Goal: Information Seeking & Learning: Understand process/instructions

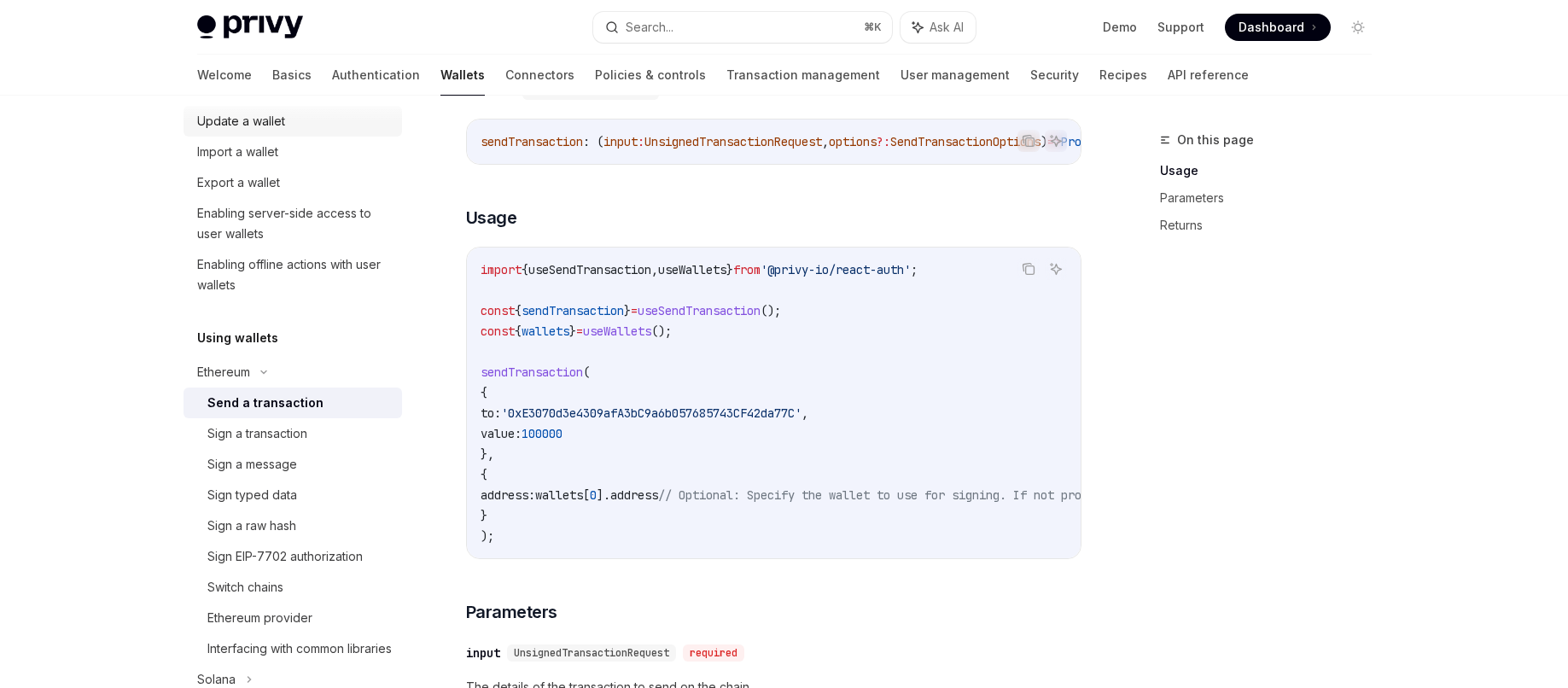
scroll to position [272, 0]
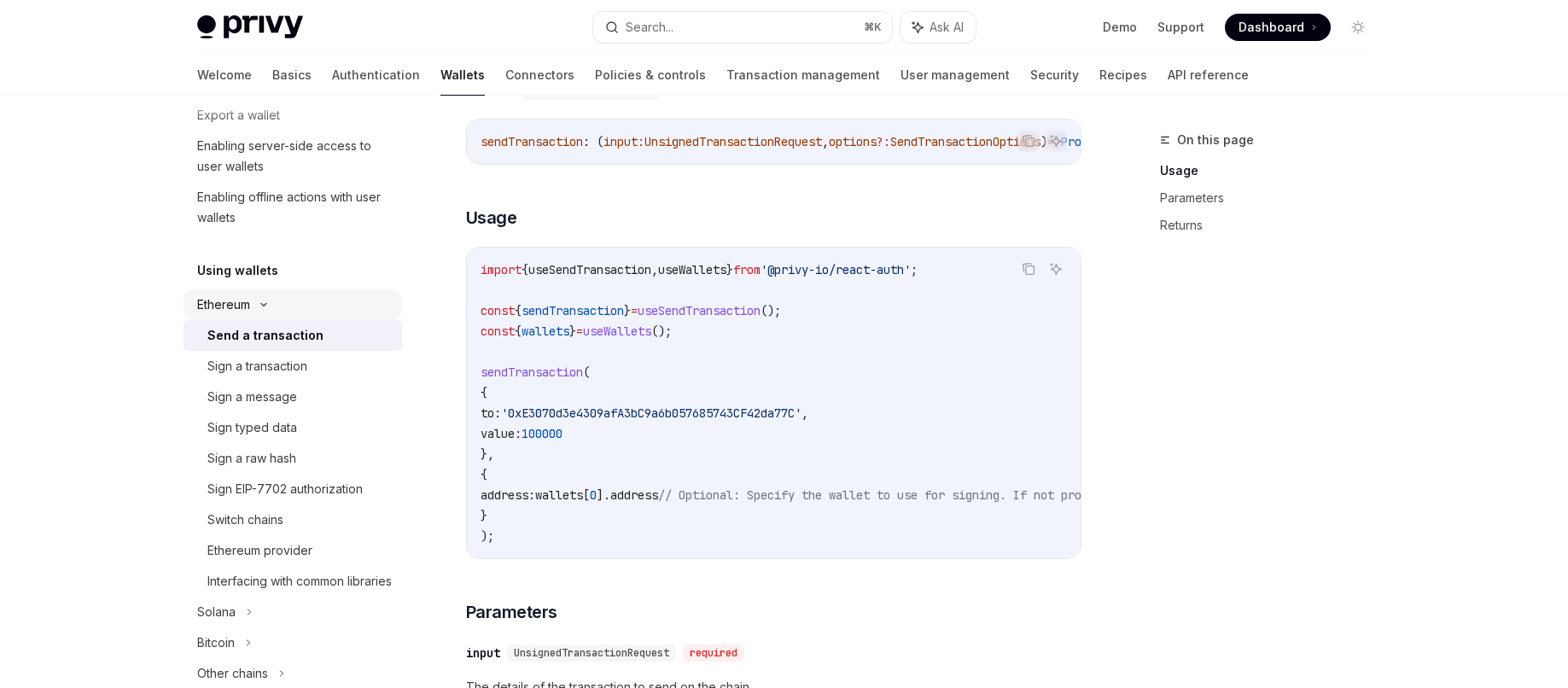
click at [273, 307] on icon at bounding box center [263, 304] width 21 height 7
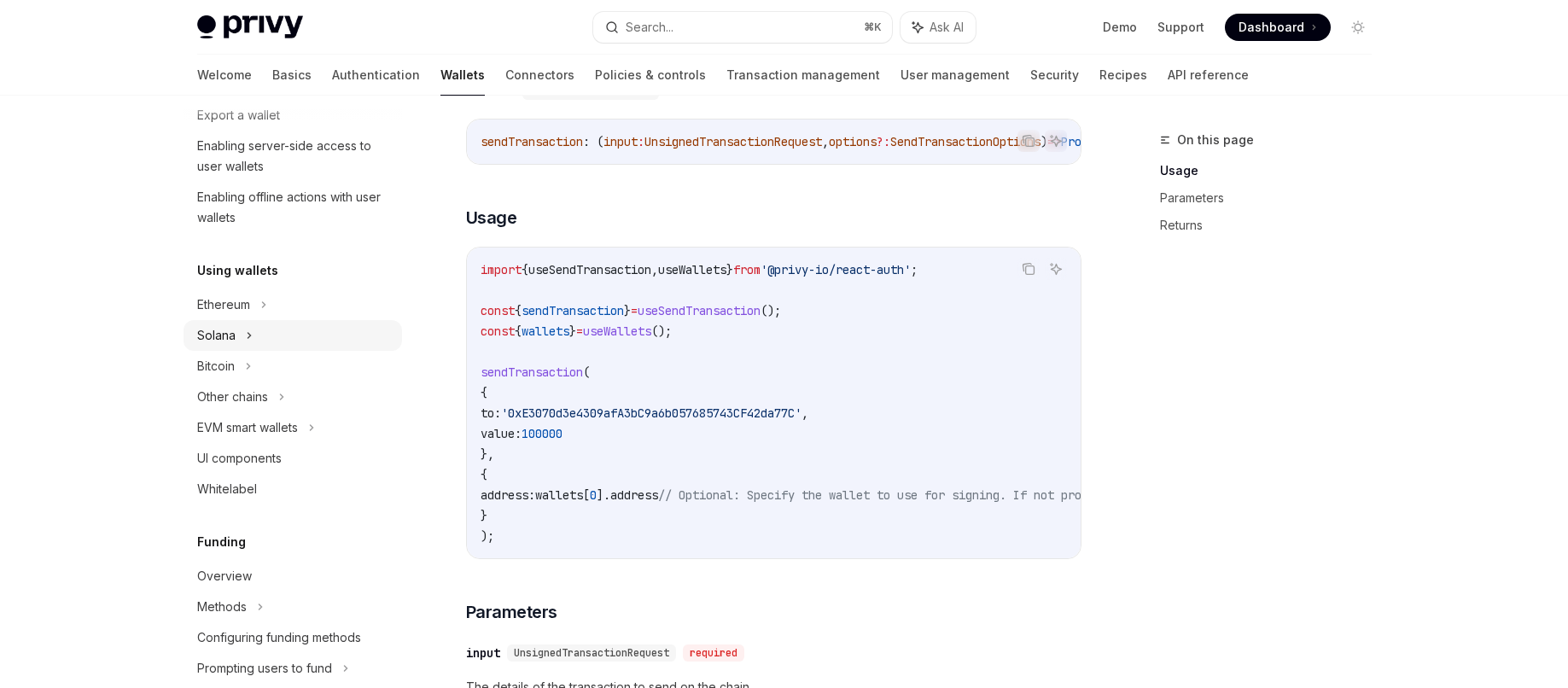
drag, startPoint x: 253, startPoint y: 333, endPoint x: 281, endPoint y: 338, distance: 28.4
click at [254, 39] on div "Solana" at bounding box center [292, 23] width 218 height 31
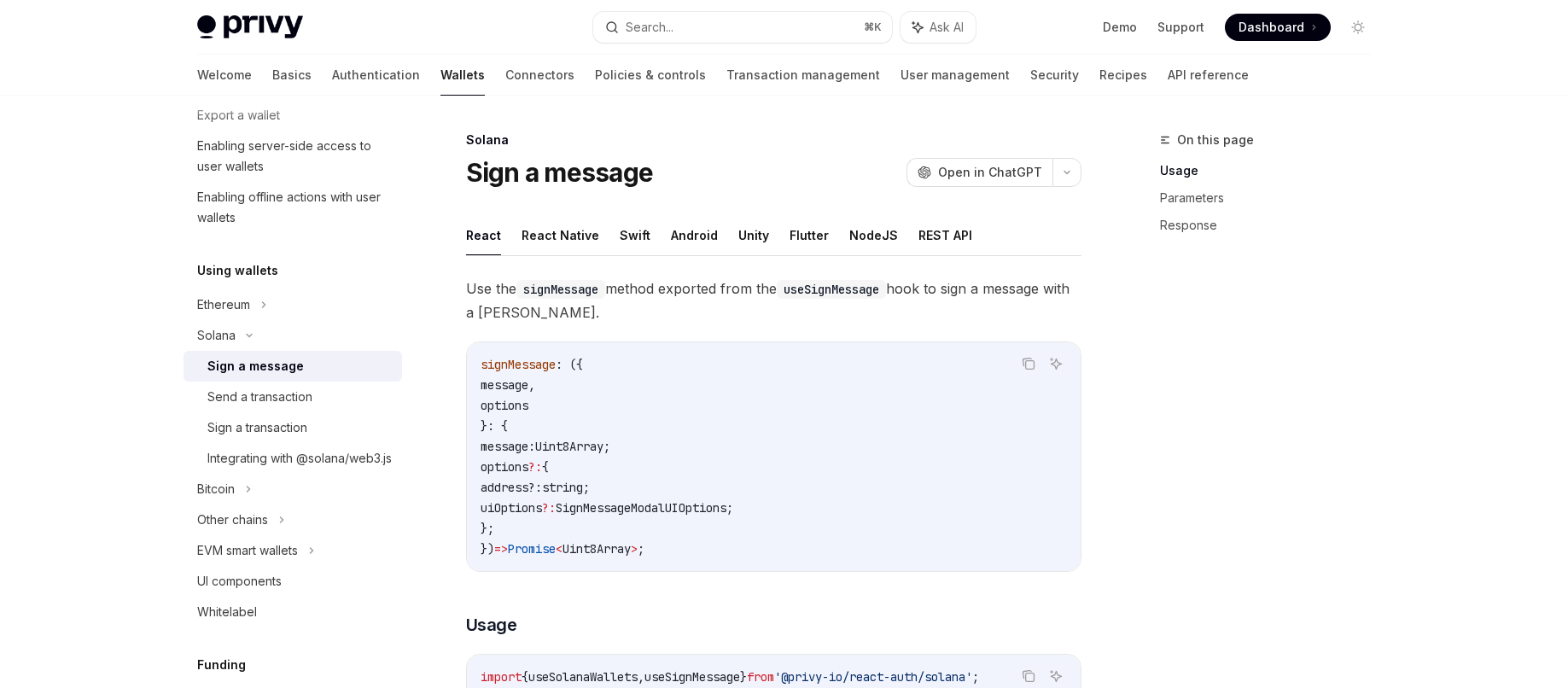
click at [275, 365] on div "Sign a message" at bounding box center [256, 366] width 96 height 21
click at [568, 240] on button "React Native" at bounding box center [560, 235] width 77 height 40
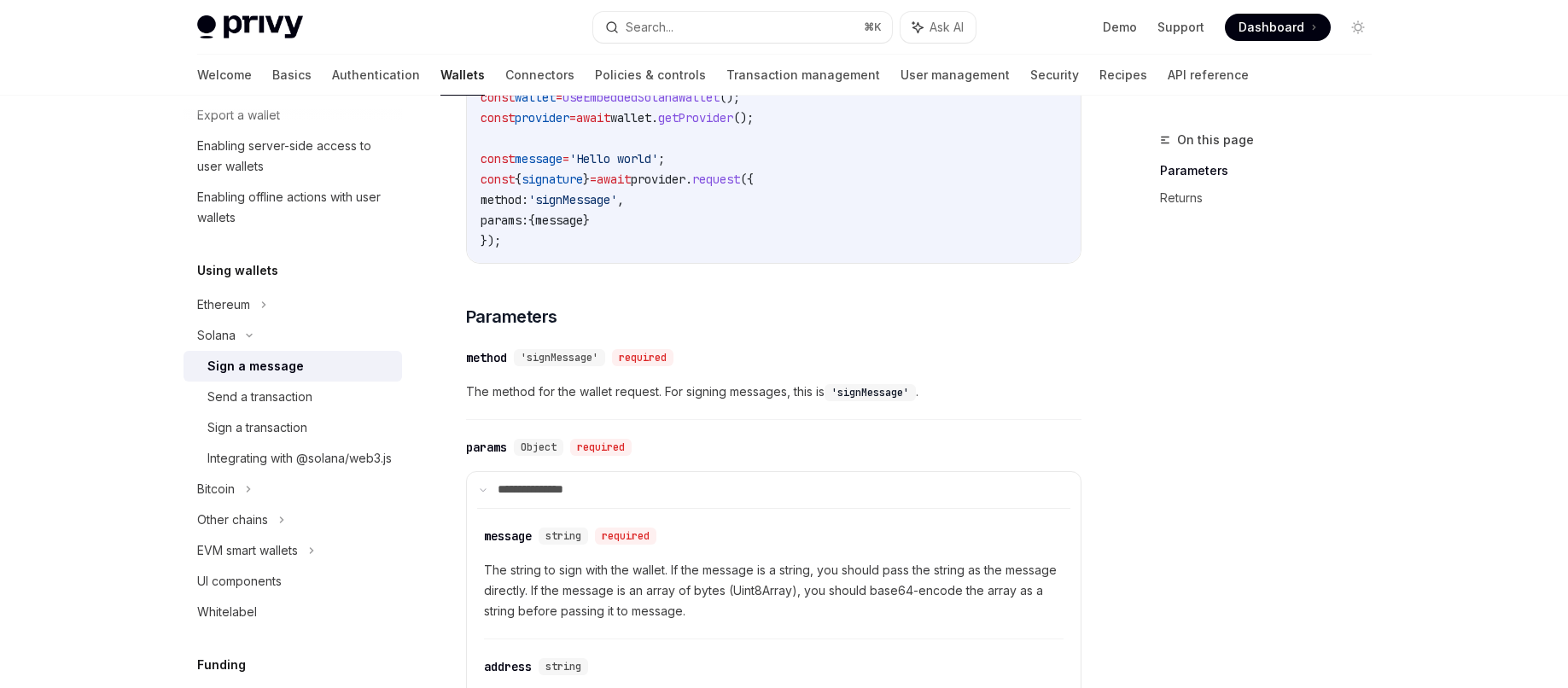
scroll to position [266, 0]
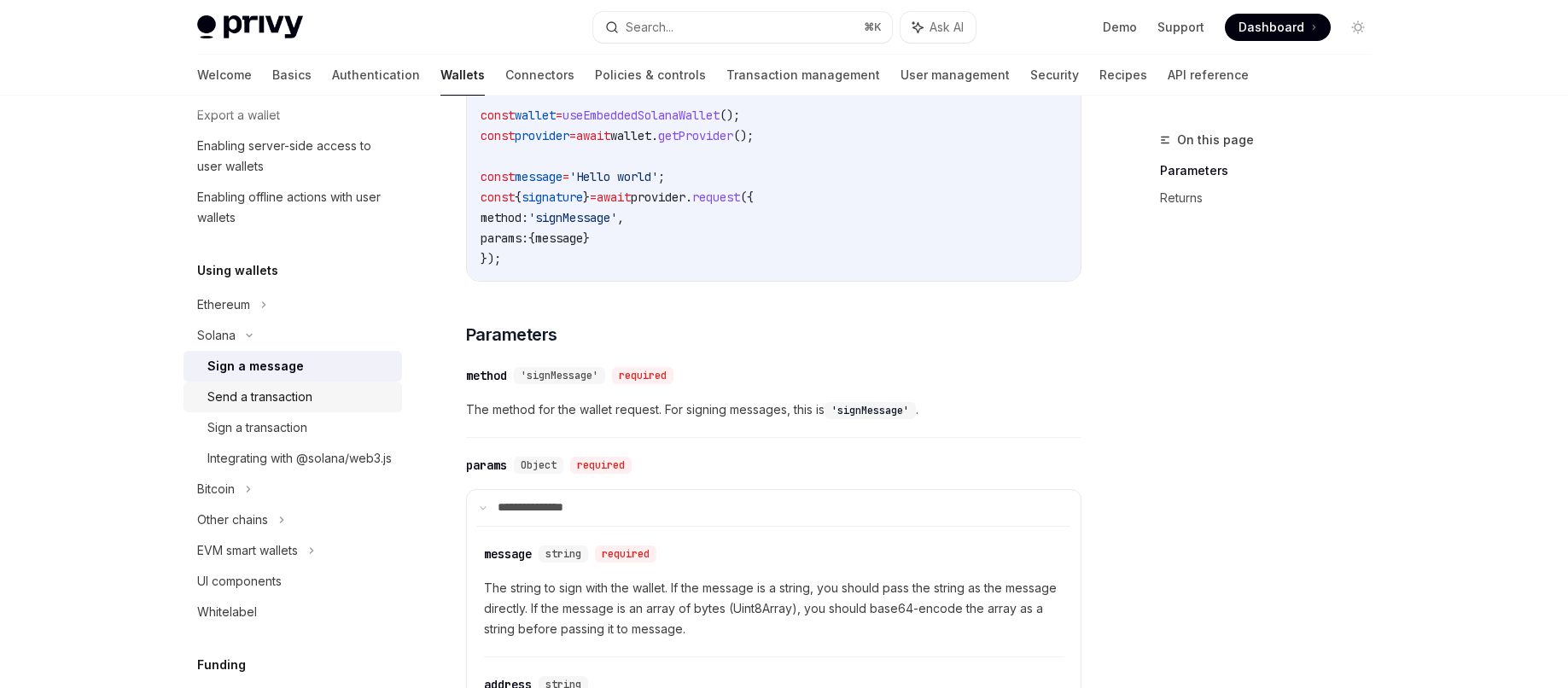
click at [285, 392] on div "Send a transaction" at bounding box center [260, 397] width 105 height 21
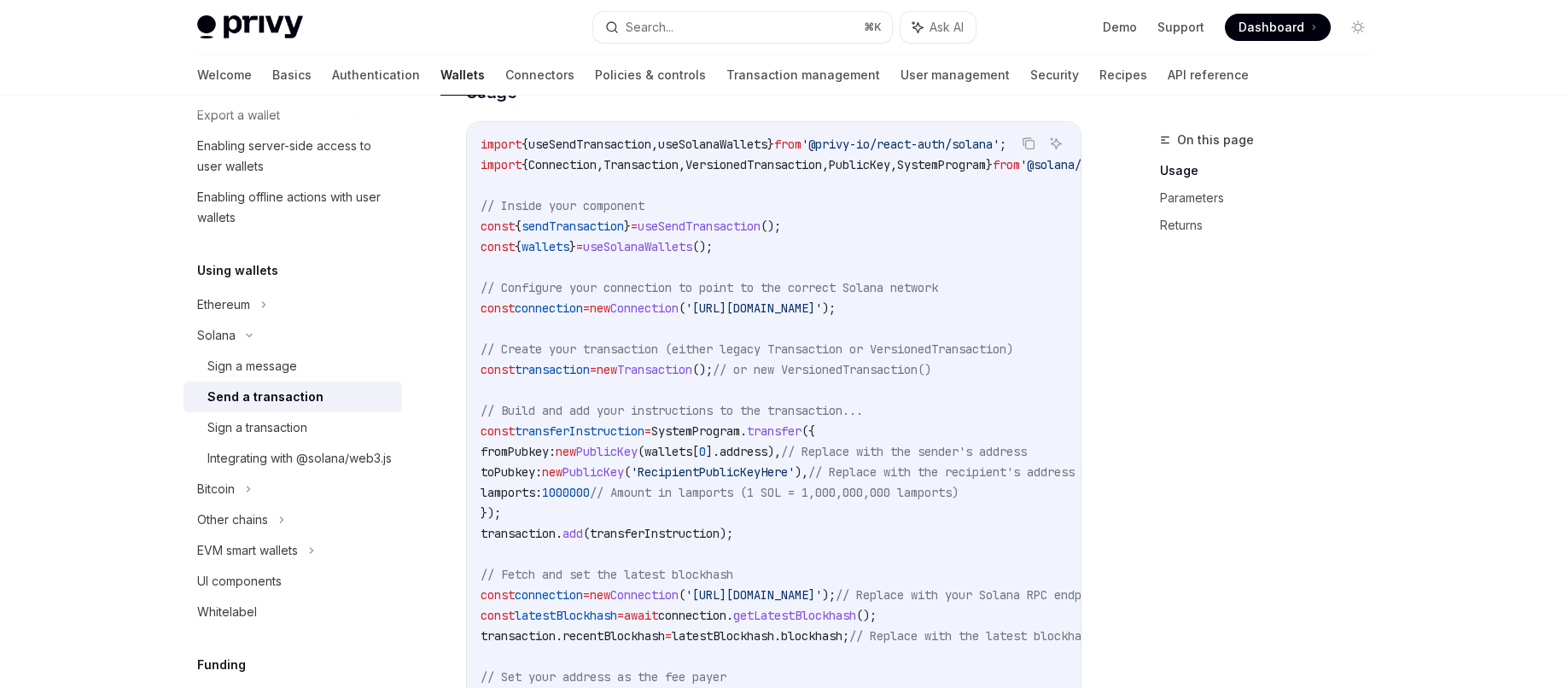
scroll to position [552, 0]
click at [1182, 317] on div "On this page Usage Parameters Returns" at bounding box center [1255, 408] width 260 height 558
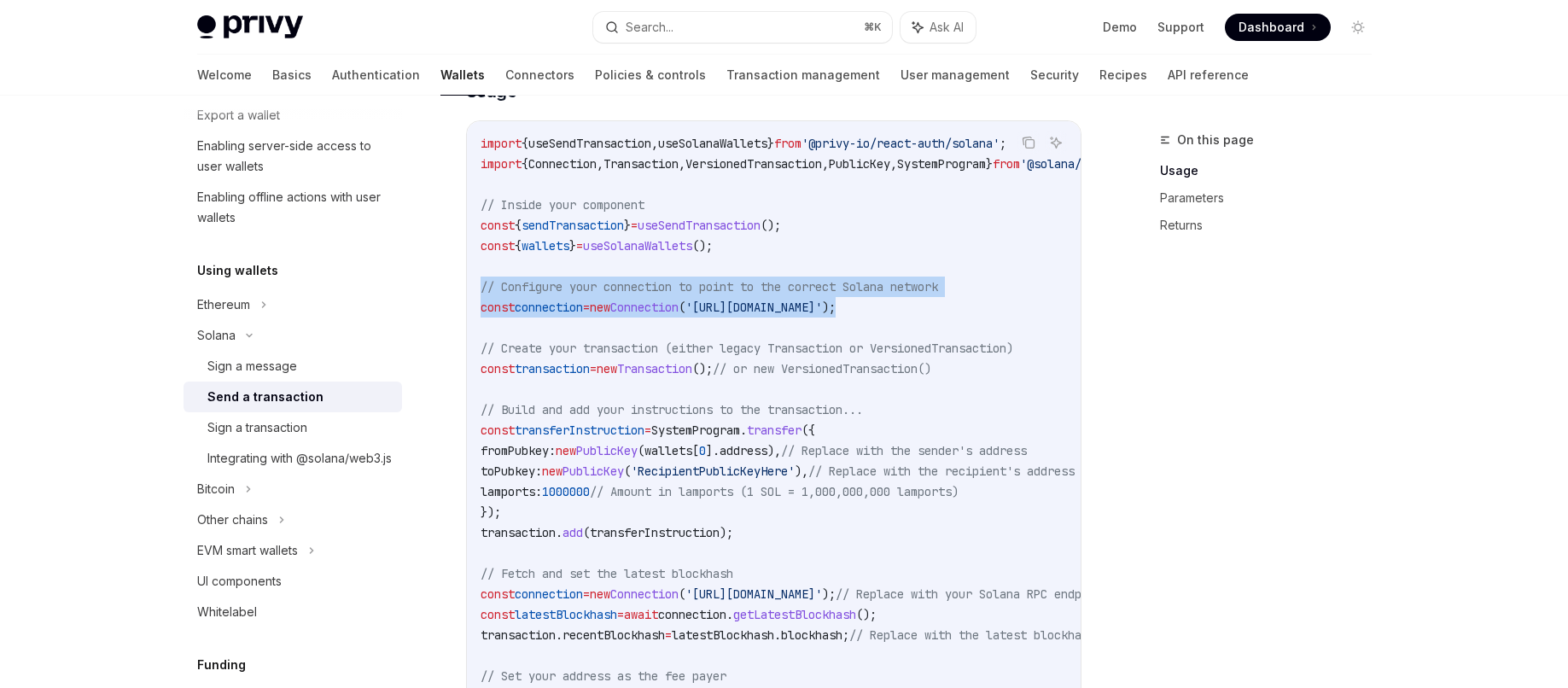
drag, startPoint x: 1026, startPoint y: 306, endPoint x: 479, endPoint y: 286, distance: 547.4
click at [481, 286] on code "import { useSendTransaction , useSolanaWallets } from '@privy-io/react-auth/sol…" at bounding box center [931, 512] width 902 height 758
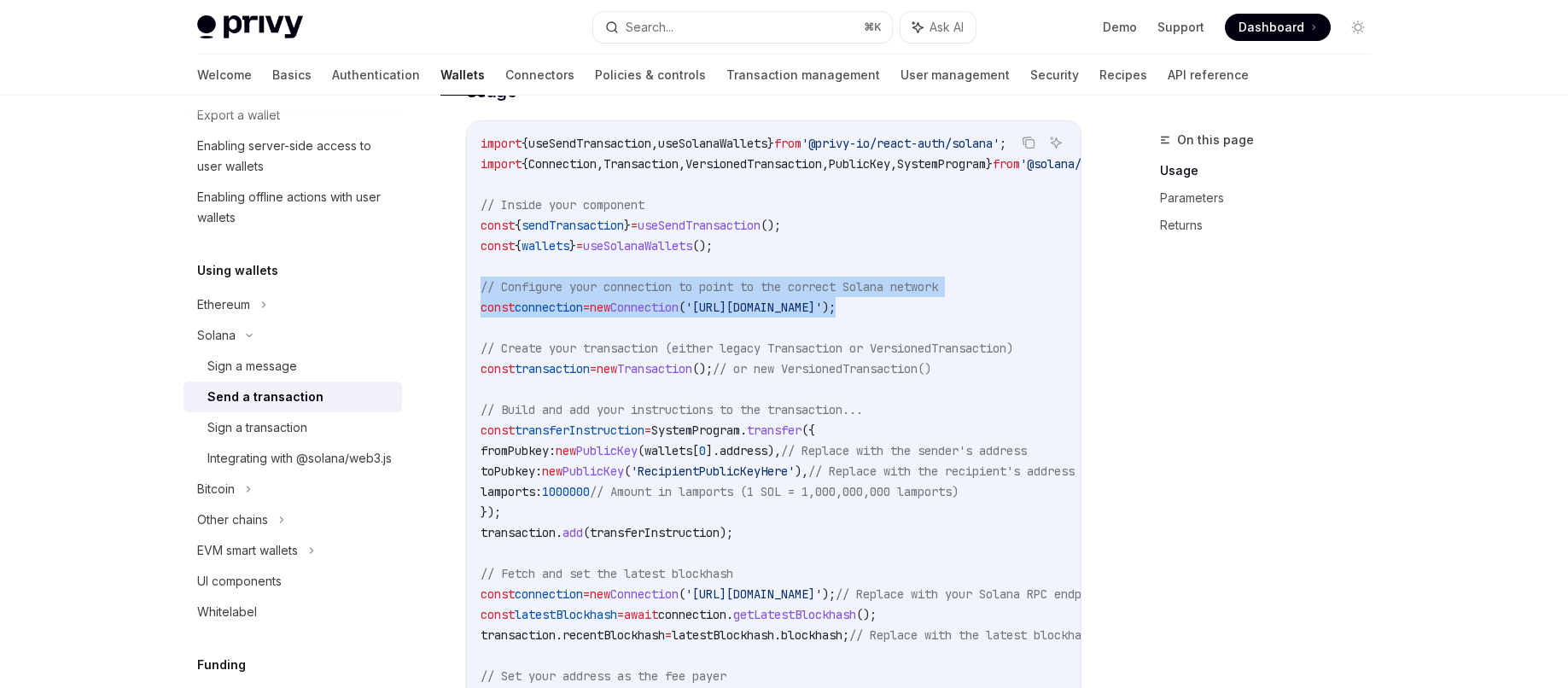
drag, startPoint x: 1012, startPoint y: 306, endPoint x: 466, endPoint y: 289, distance: 546.3
click at [466, 289] on div "import { useSendTransaction , useSolanaWallets } from '@privy-io/react-auth/sol…" at bounding box center [773, 512] width 614 height 781
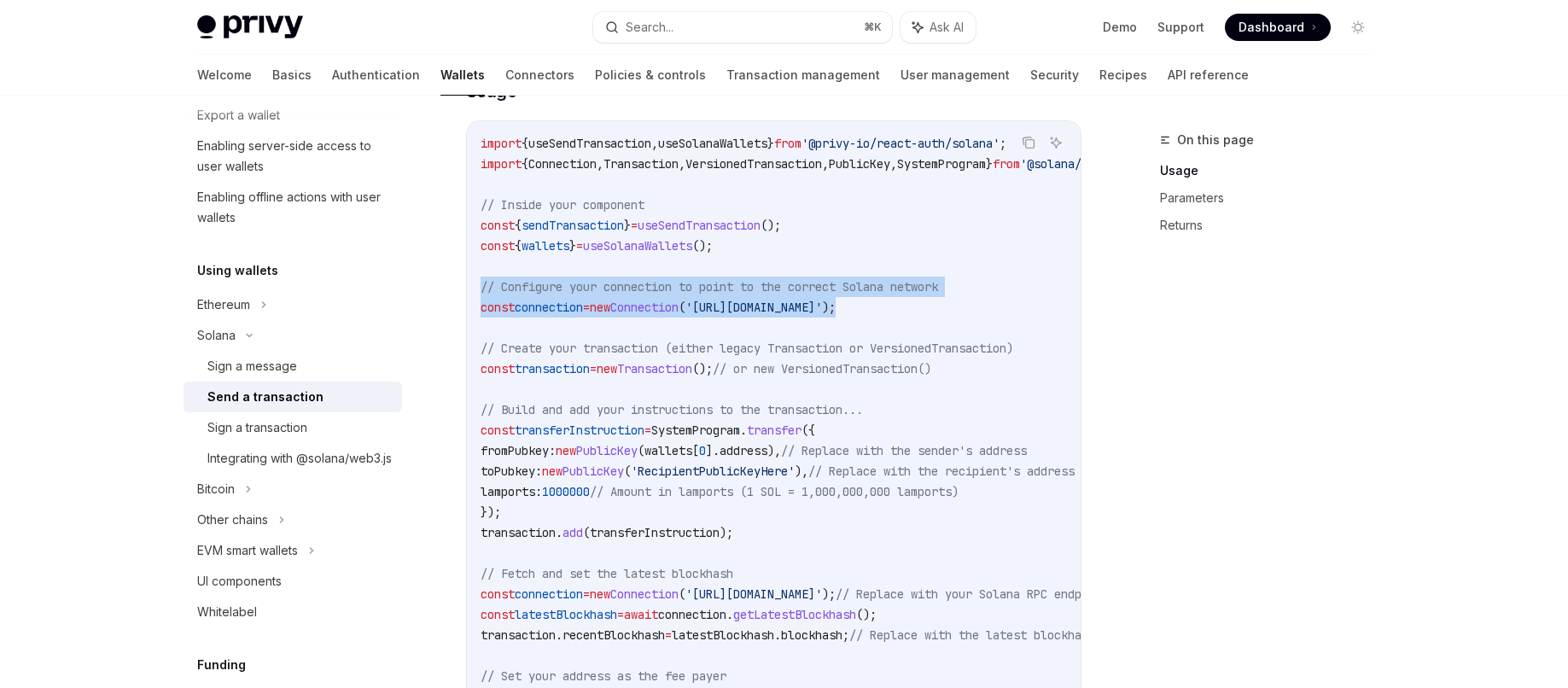
drag, startPoint x: 1009, startPoint y: 306, endPoint x: 587, endPoint y: 291, distance: 422.3
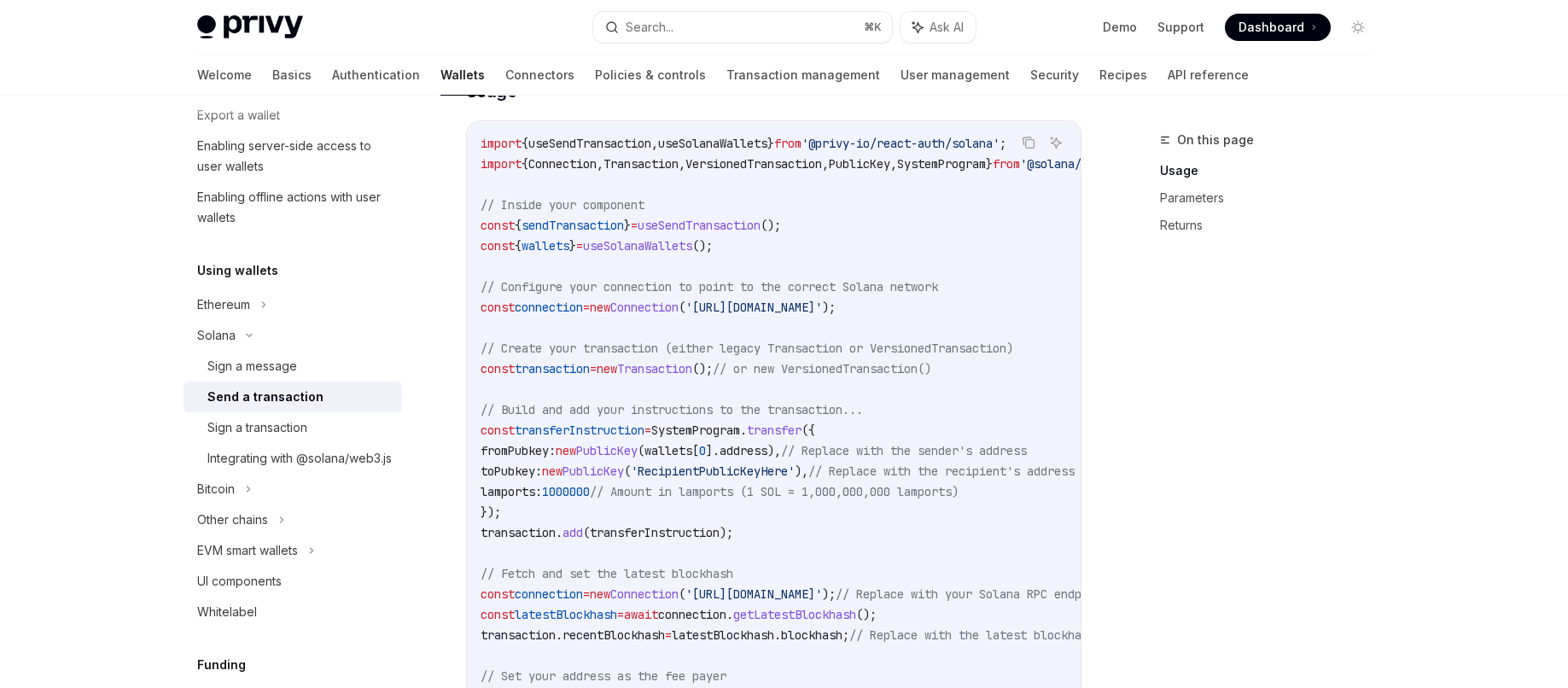
click at [1140, 315] on div "On this page Usage Parameters Returns" at bounding box center [1255, 408] width 260 height 558
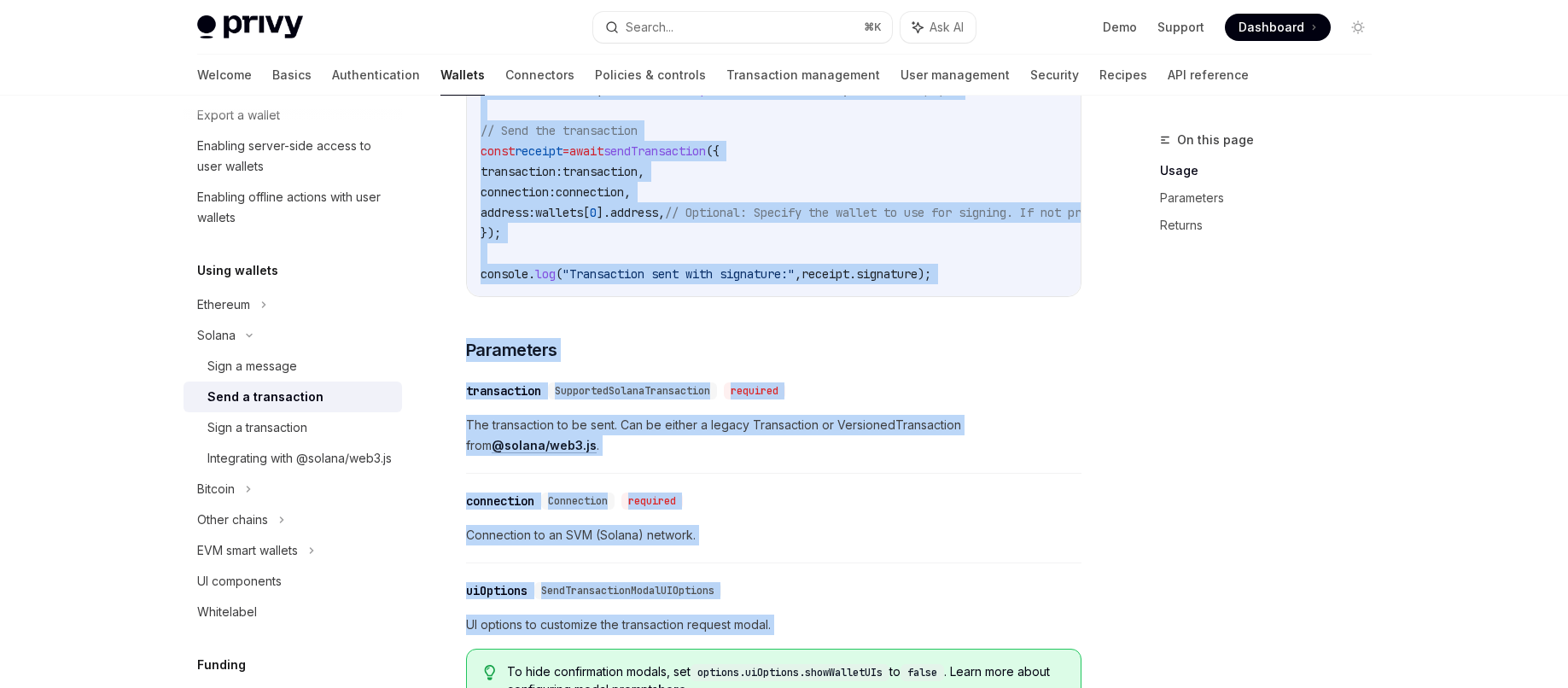
scroll to position [1204, 0]
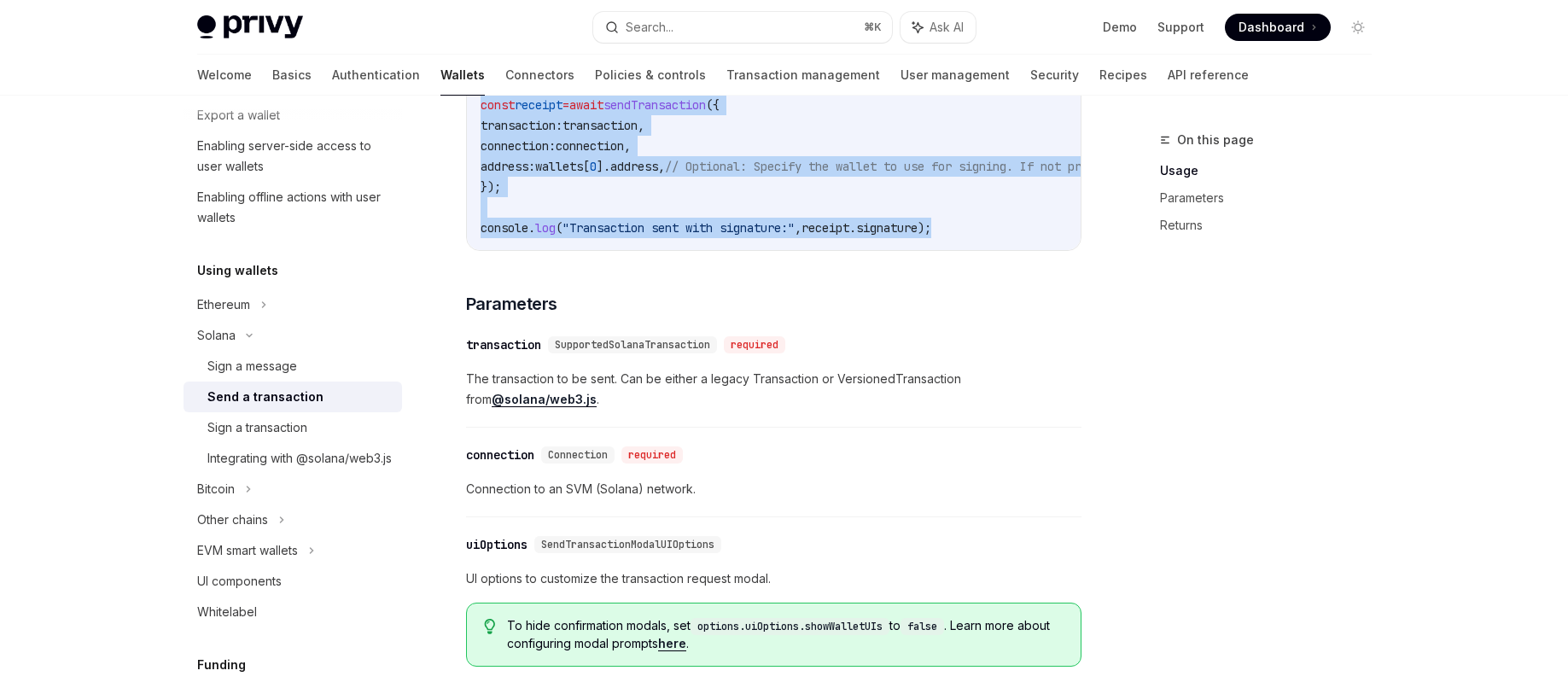
drag, startPoint x: 477, startPoint y: 260, endPoint x: 969, endPoint y: 233, distance: 492.7
copy code "import { useSendTransaction , useSolanaWallets } from '@privy-io/react-auth/sol…"
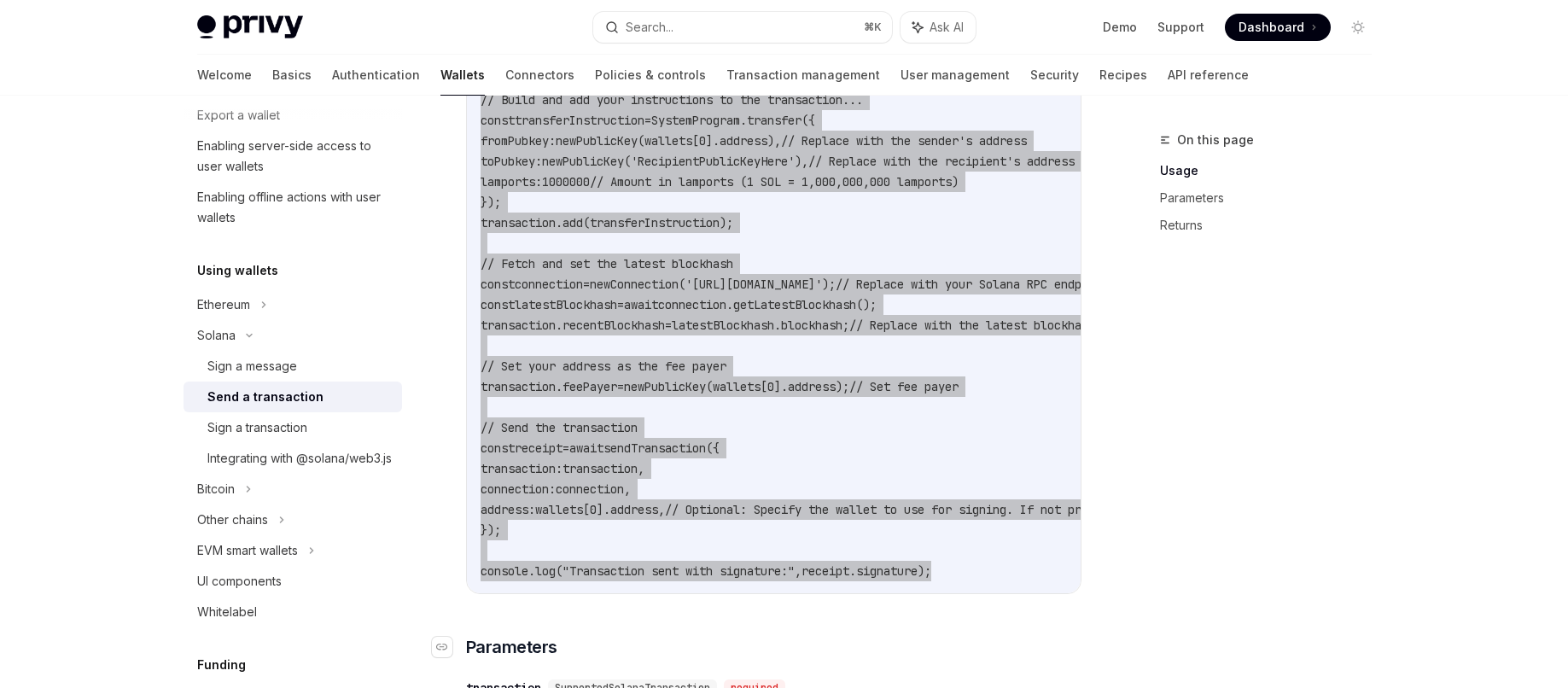
scroll to position [1104, 0]
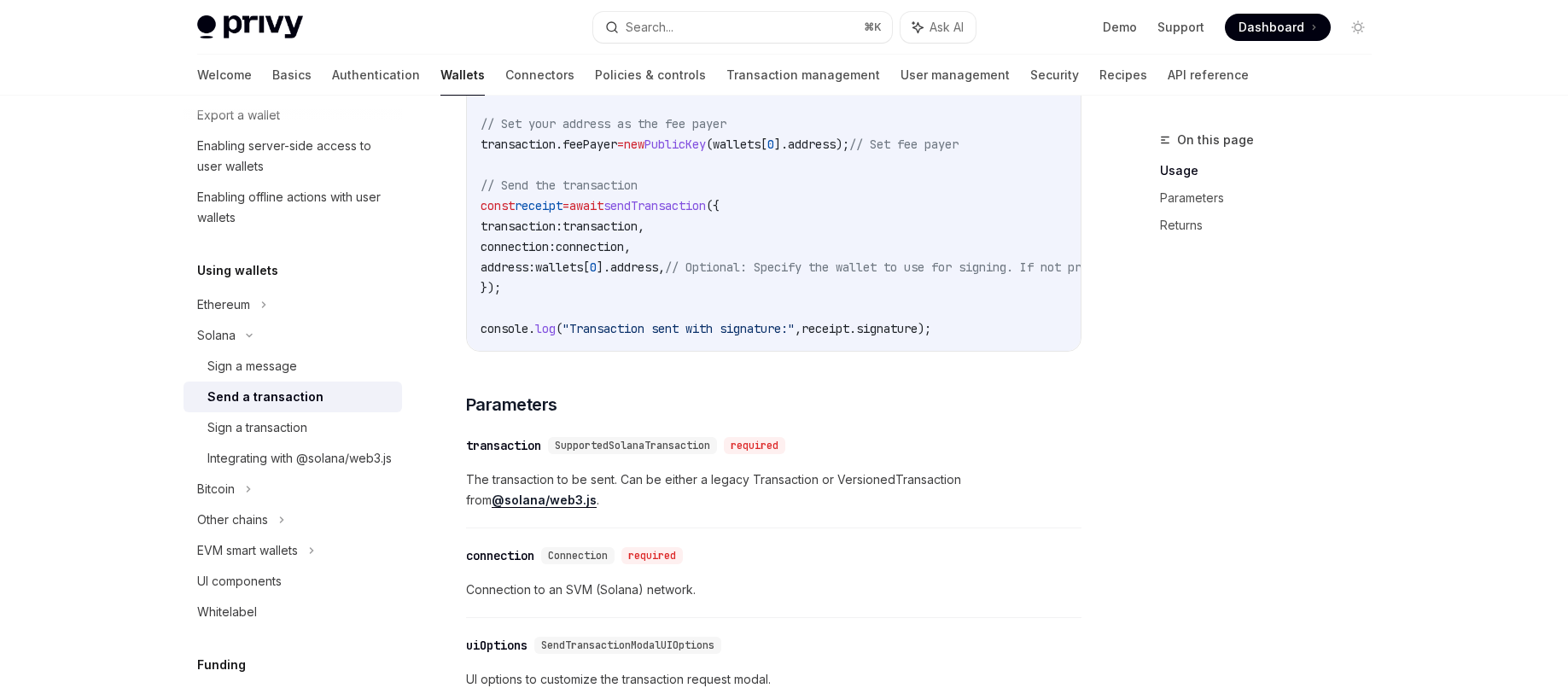
click at [1249, 422] on div "On this page Usage Parameters Returns" at bounding box center [1255, 408] width 260 height 558
click at [1129, 412] on div "On this page Usage Parameters Returns" at bounding box center [1255, 408] width 260 height 558
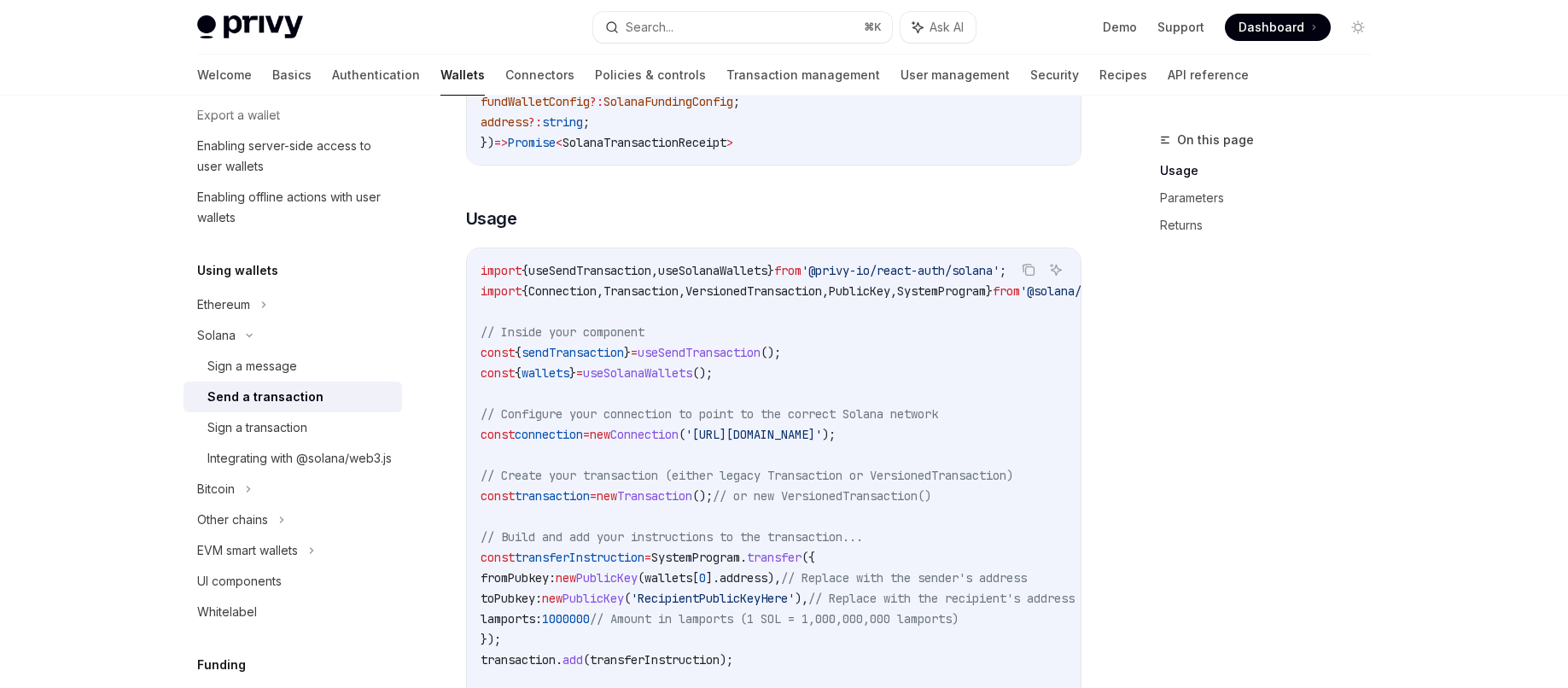
scroll to position [373, 0]
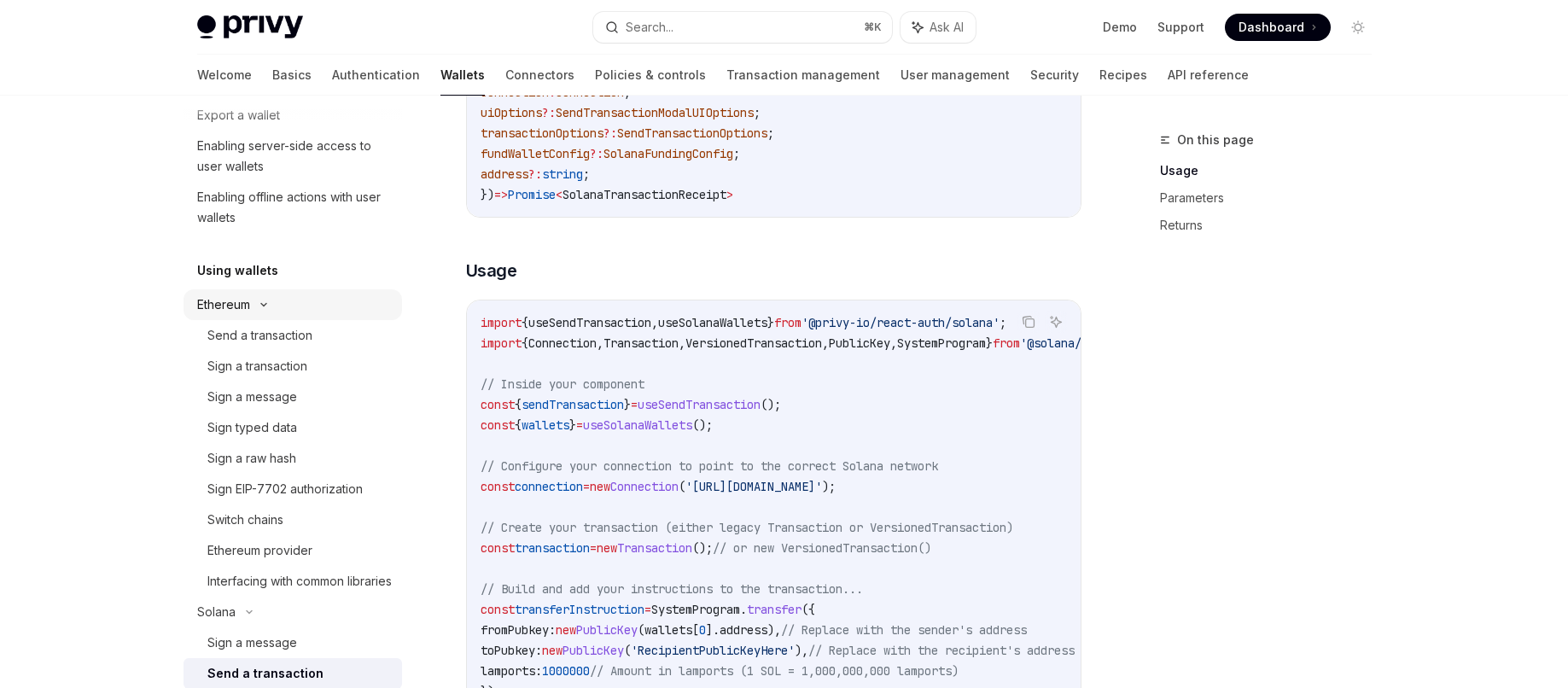
type textarea "*"
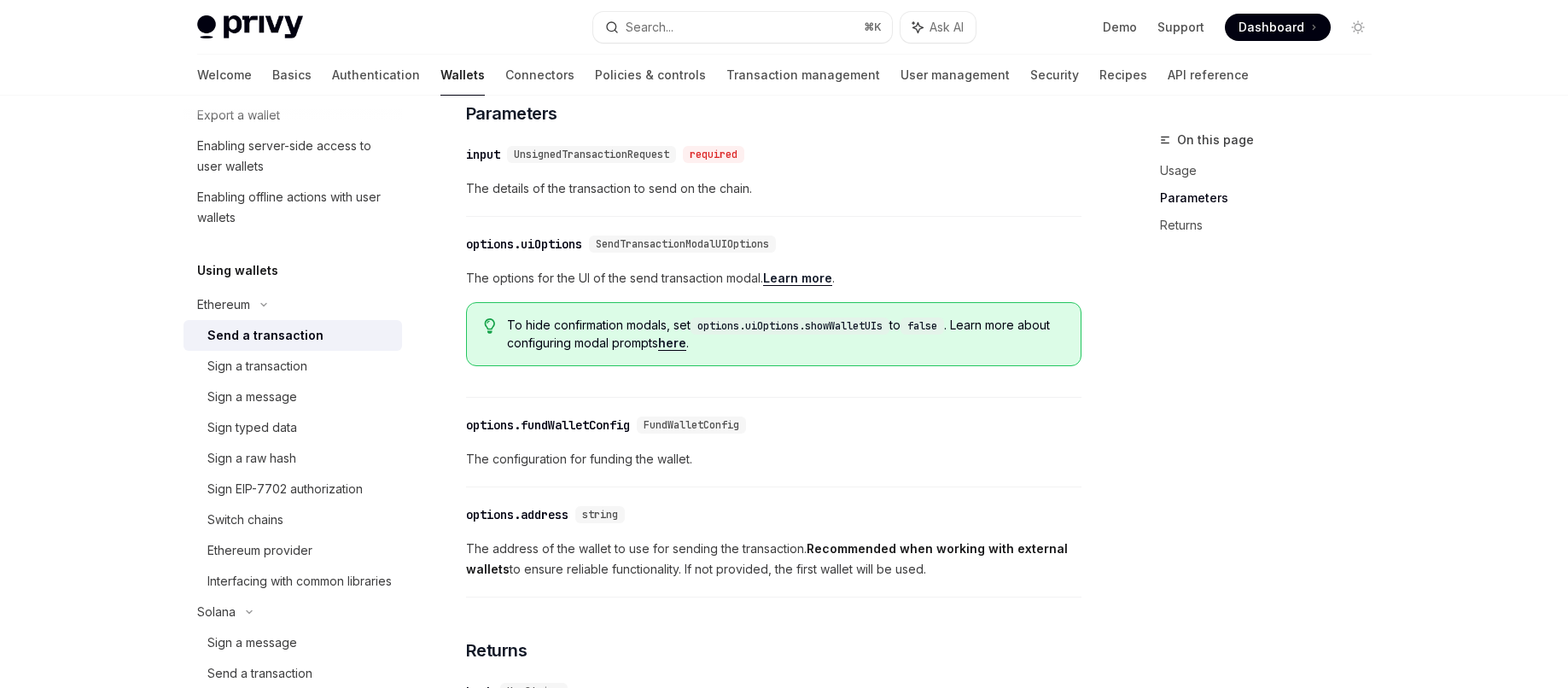
scroll to position [778, 0]
